Goal: Feedback & Contribution: Contribute content

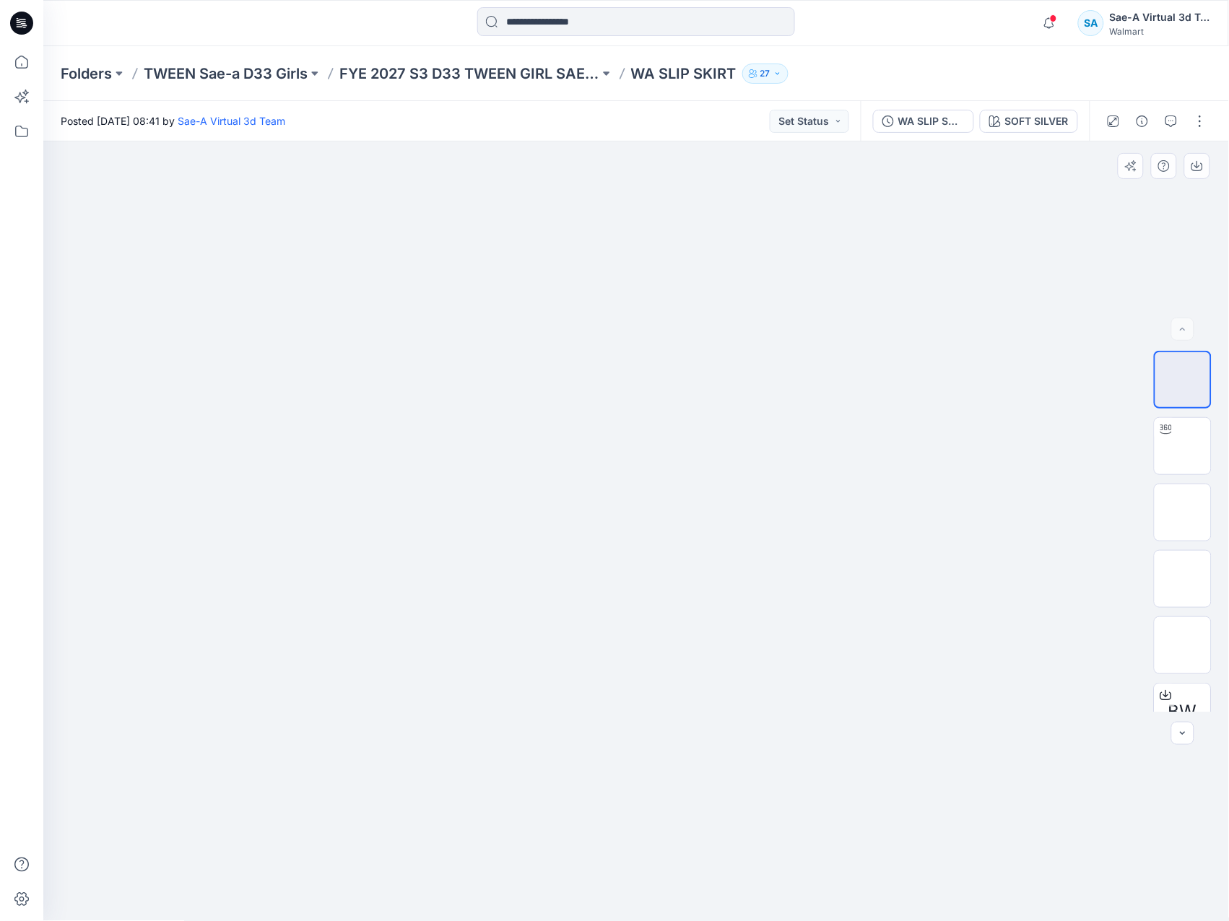
click at [1061, 762] on div at bounding box center [636, 532] width 1186 height 780
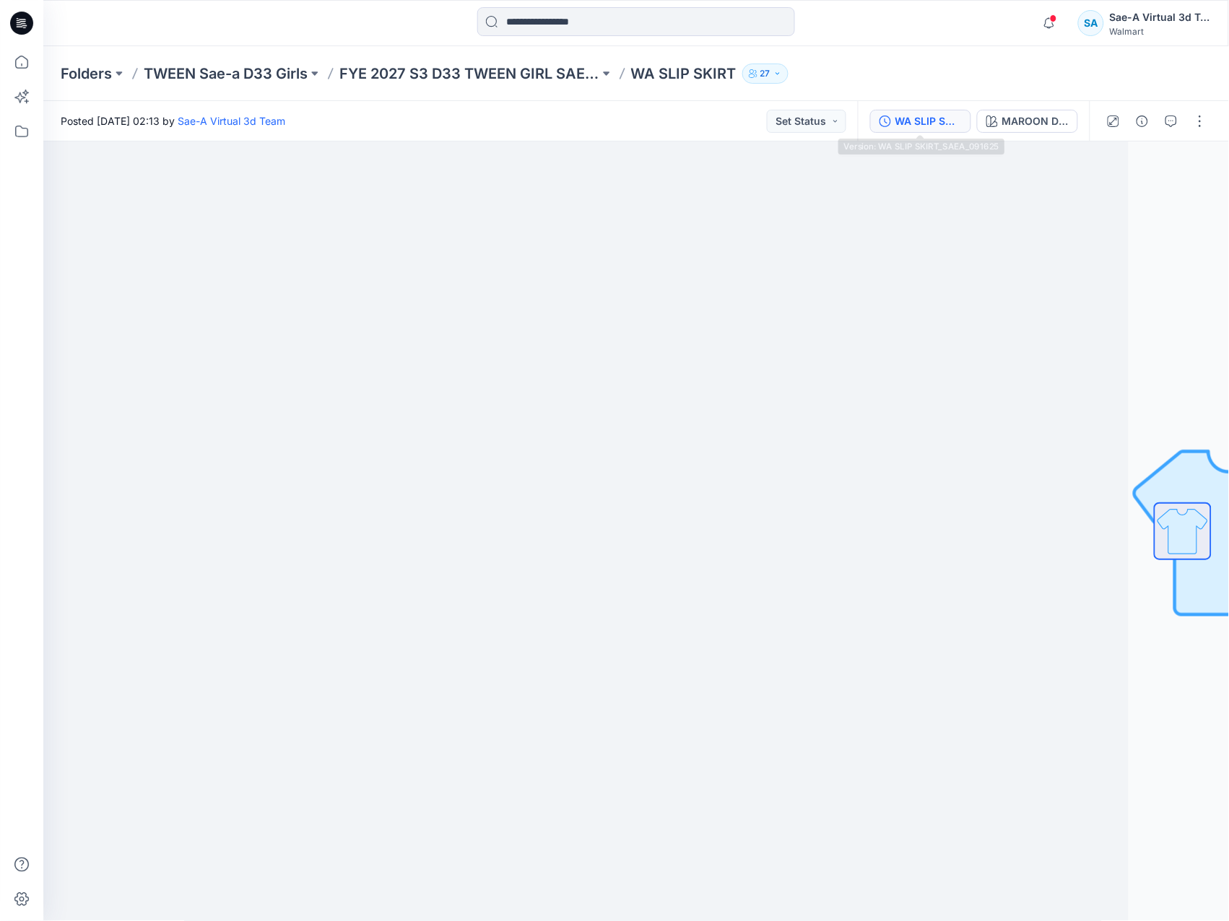
click at [925, 113] on div "WA SLIP SKIRT_SAEA_091625" at bounding box center [928, 121] width 66 height 16
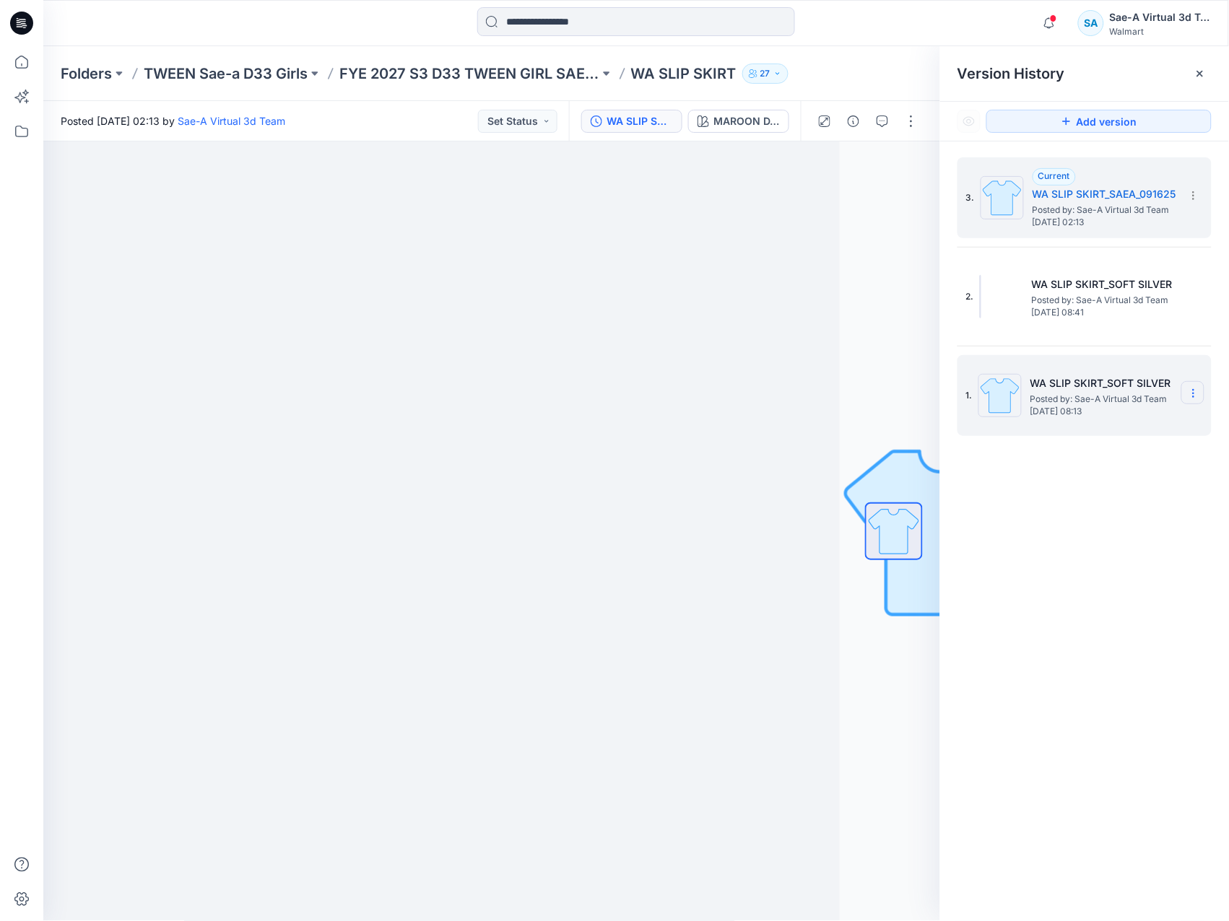
click at [1192, 390] on icon at bounding box center [1194, 394] width 12 height 12
click at [1158, 527] on div "Delete Version" at bounding box center [1115, 515] width 167 height 29
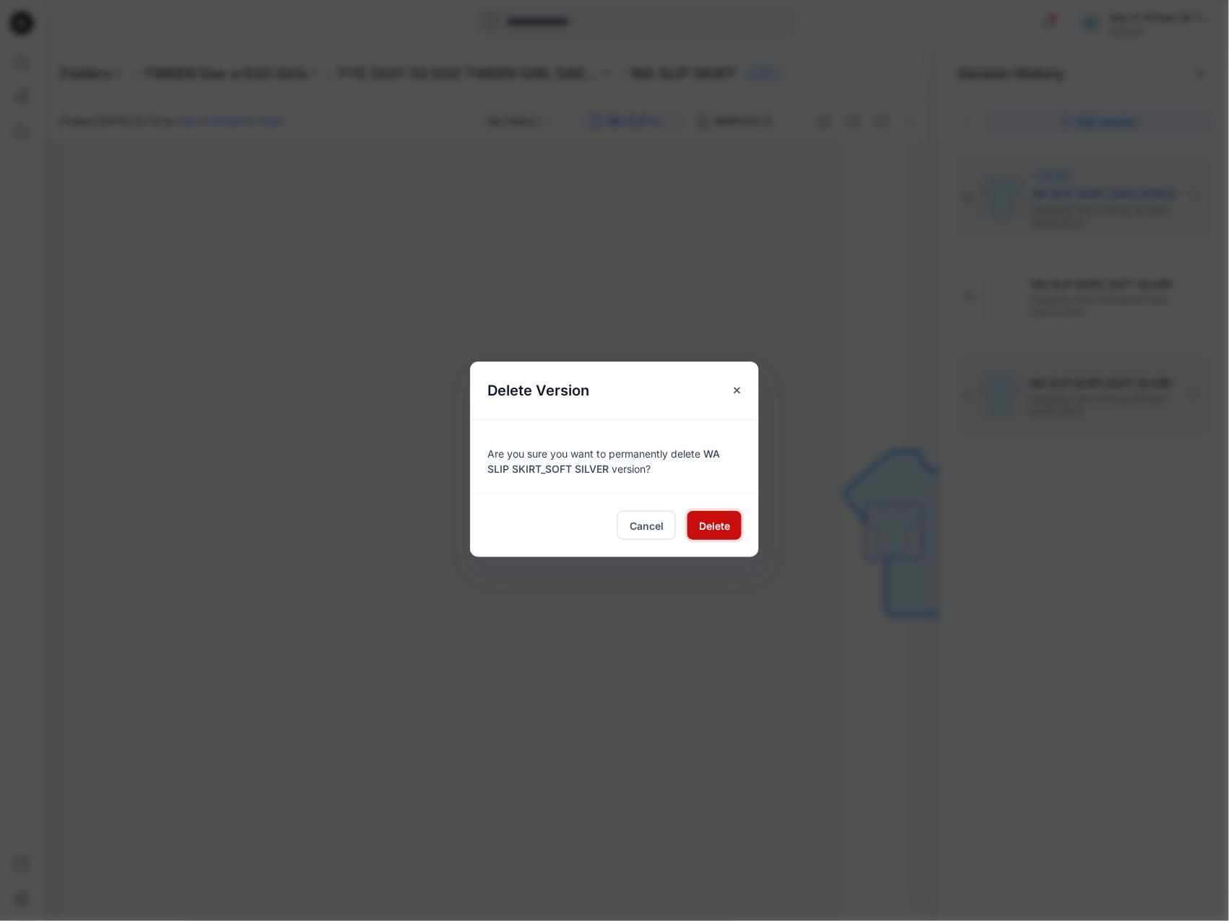
click at [714, 528] on span "Delete" at bounding box center [714, 525] width 31 height 15
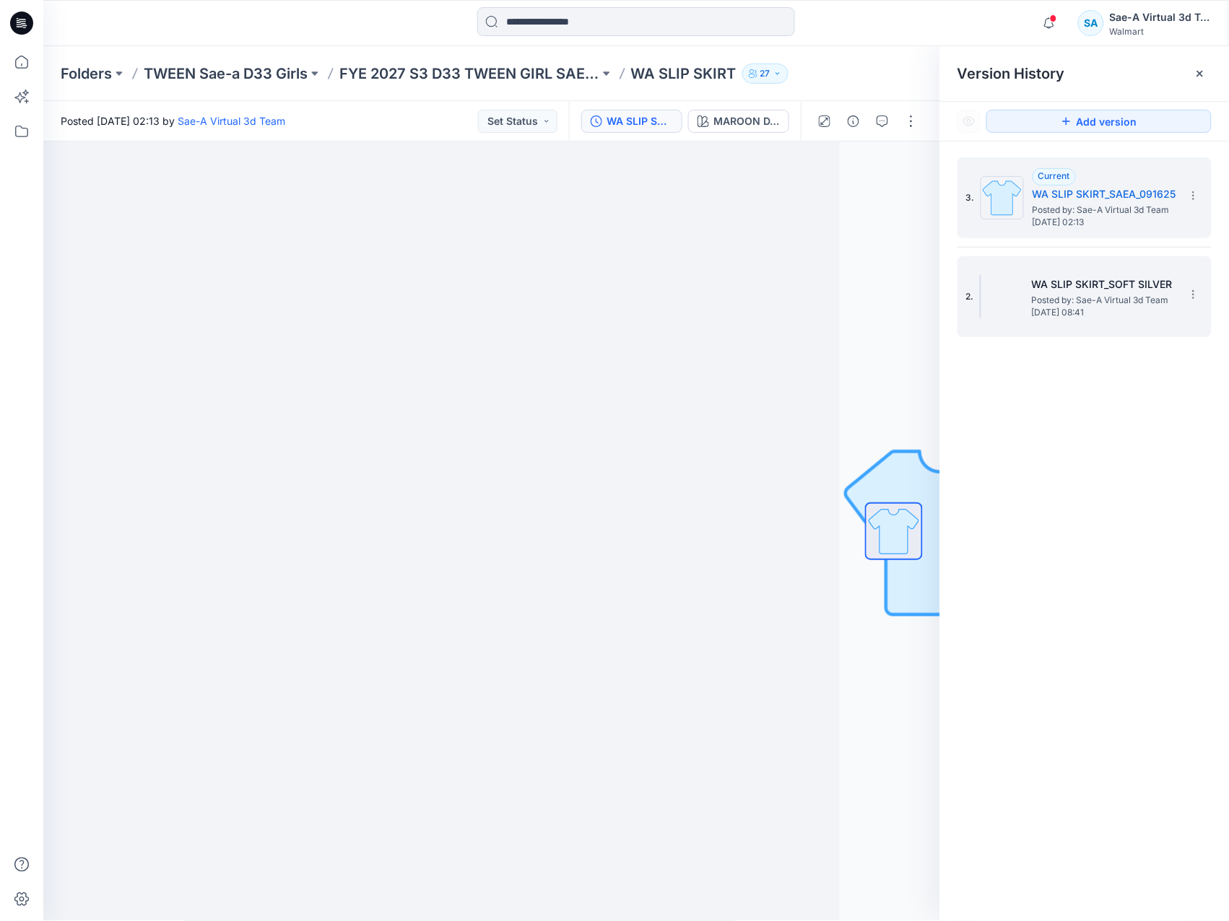
click at [1081, 308] on span "[DATE] 08:41" at bounding box center [1104, 313] width 144 height 10
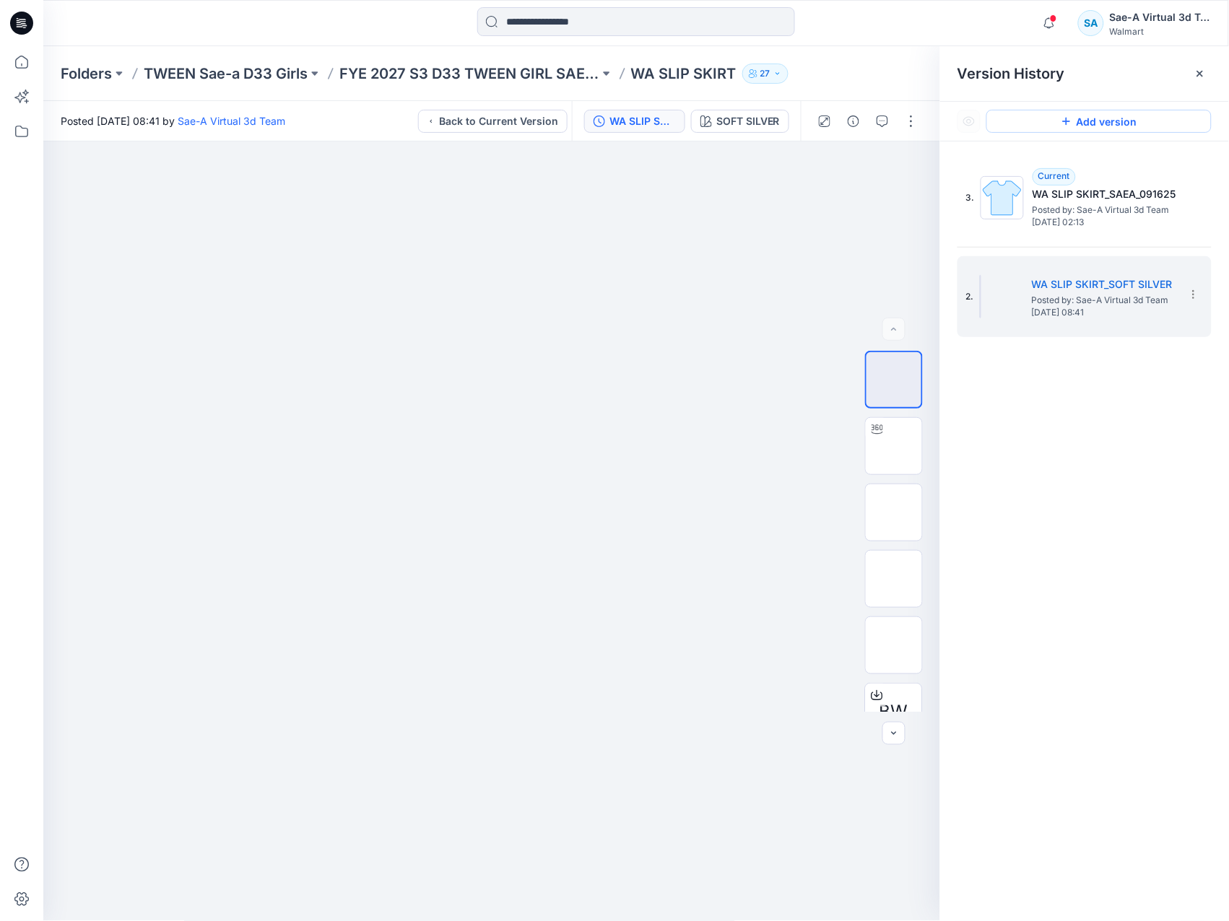
click at [1177, 117] on button "Add version" at bounding box center [1098, 121] width 225 height 23
click at [1198, 68] on icon at bounding box center [1200, 74] width 12 height 12
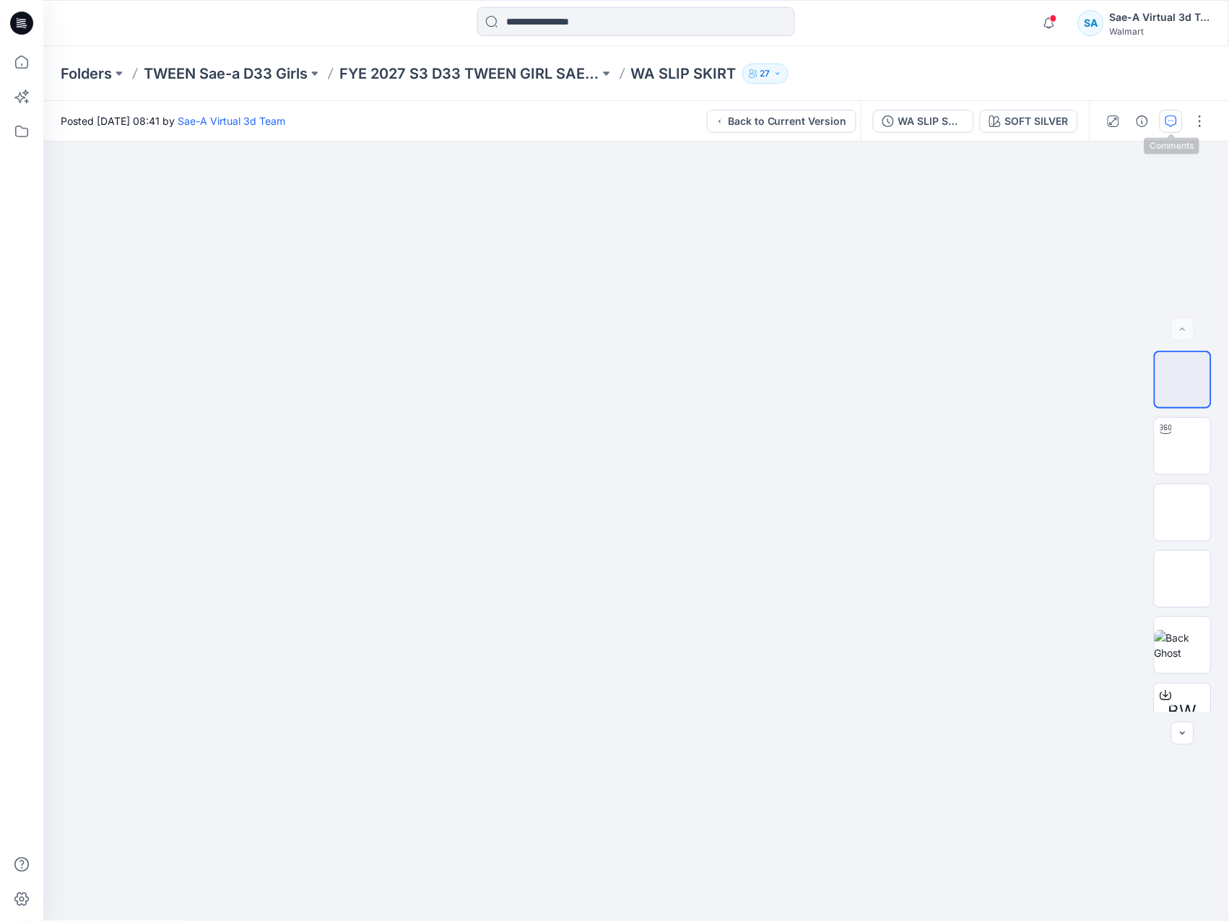
click at [1164, 119] on button "button" at bounding box center [1170, 121] width 23 height 23
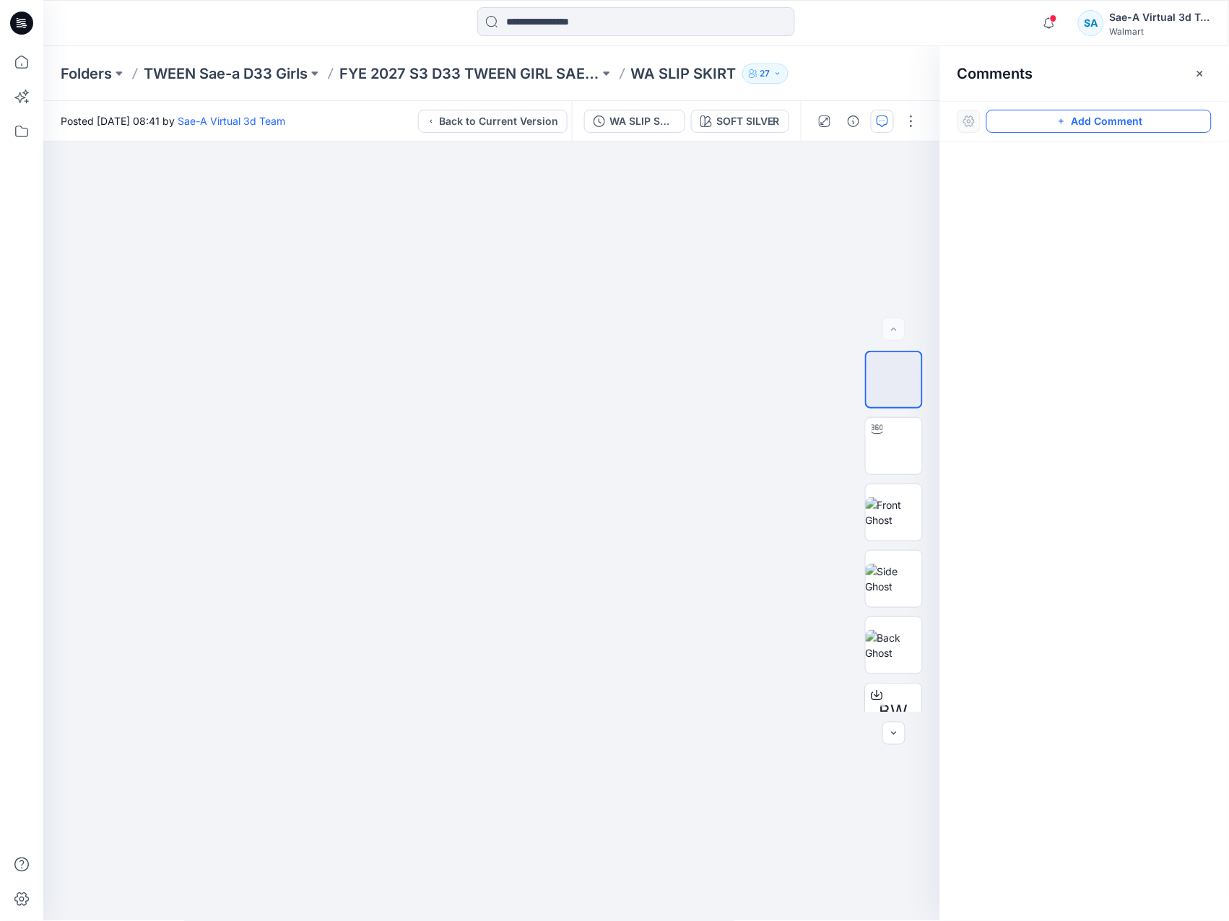
click at [1103, 125] on button "Add Comment" at bounding box center [1098, 121] width 225 height 23
click at [566, 290] on div "1" at bounding box center [491, 532] width 897 height 780
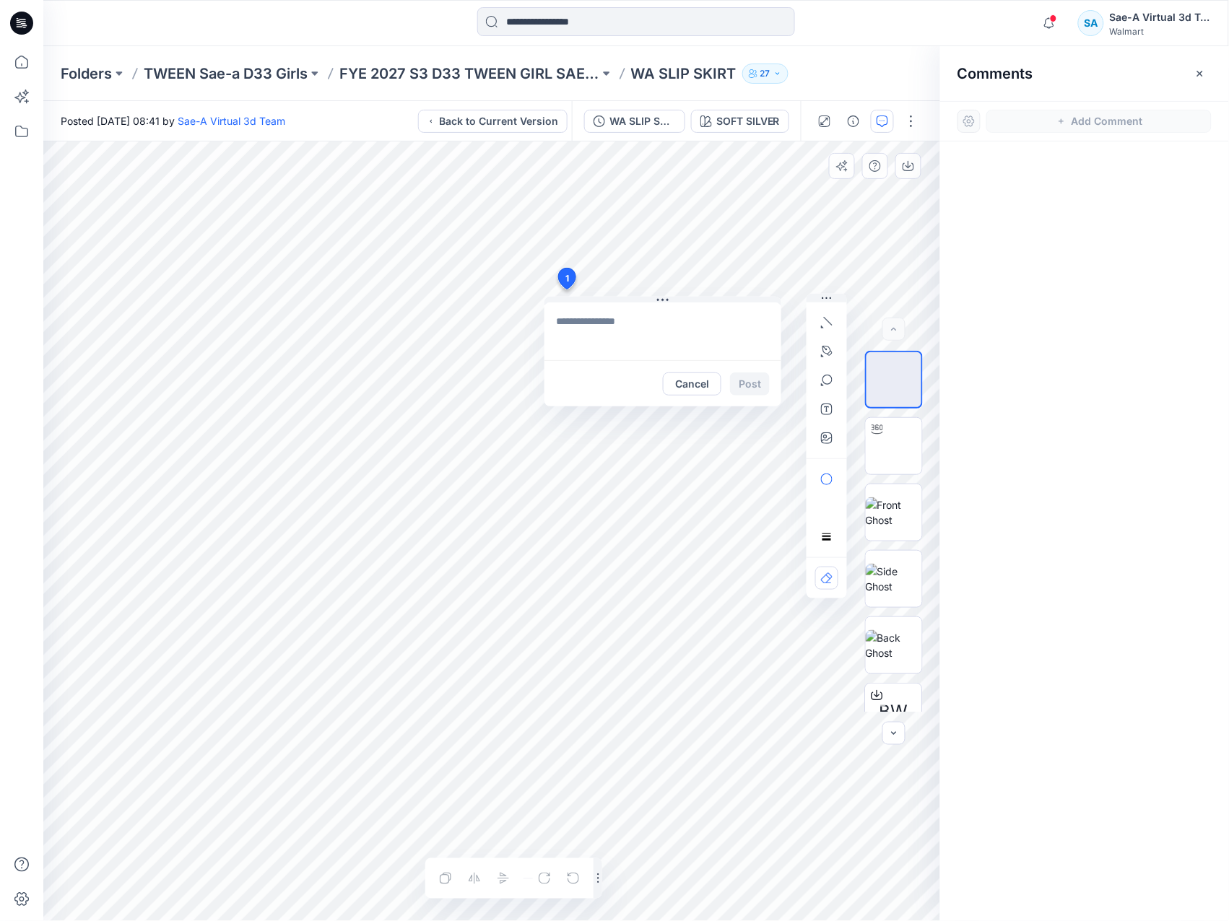
click at [634, 341] on textarea at bounding box center [662, 331] width 237 height 58
type textarea "**********"
click at [741, 387] on button "Post" at bounding box center [750, 384] width 40 height 23
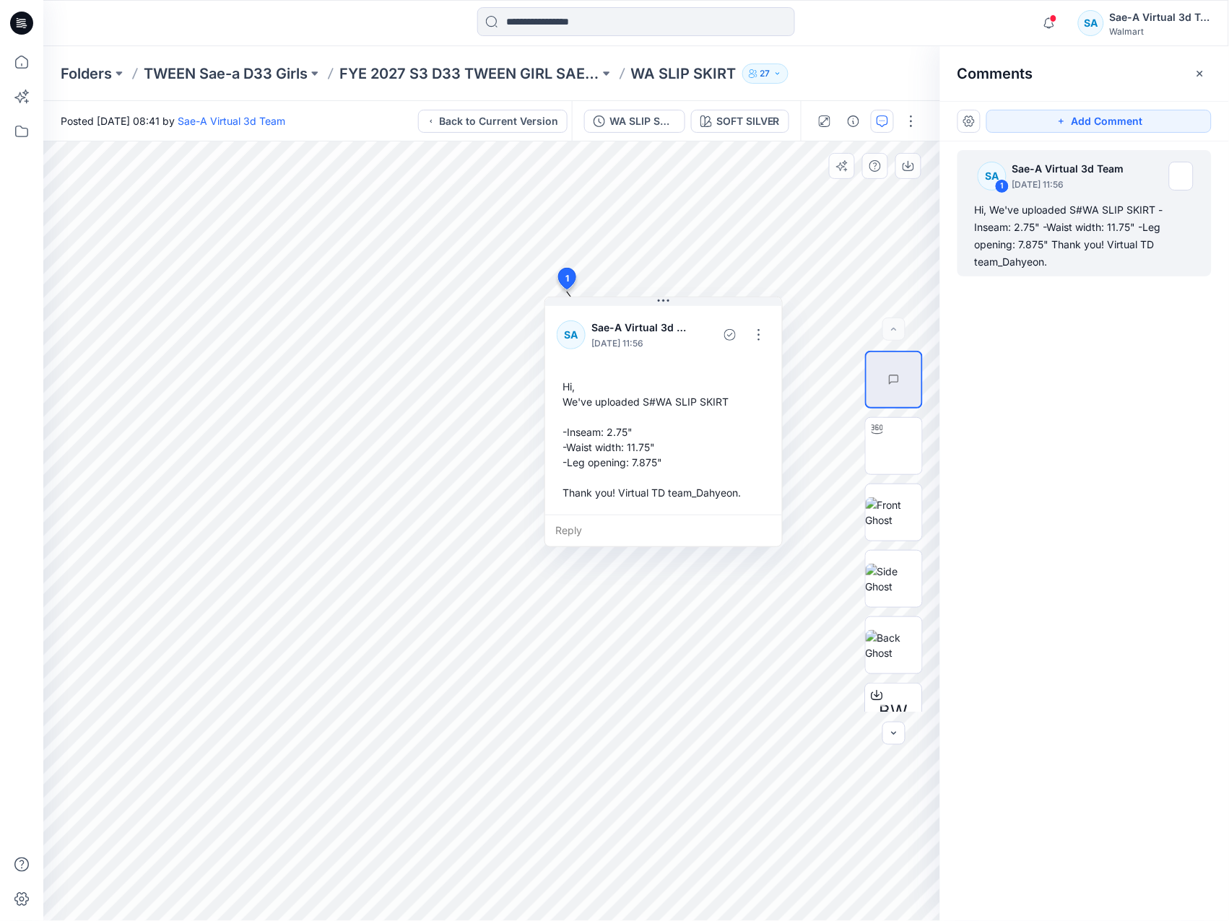
click at [1101, 423] on div "SA 1 Sae-A Virtual 3d Team September 18, 2025 11:56 Hi, We've uploaded S#WA SLI…" at bounding box center [1084, 505] width 289 height 726
click at [1197, 69] on icon "button" at bounding box center [1200, 74] width 12 height 12
